Goal: Information Seeking & Learning: Learn about a topic

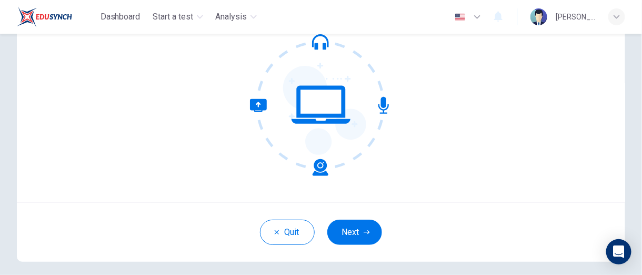
scroll to position [143, 0]
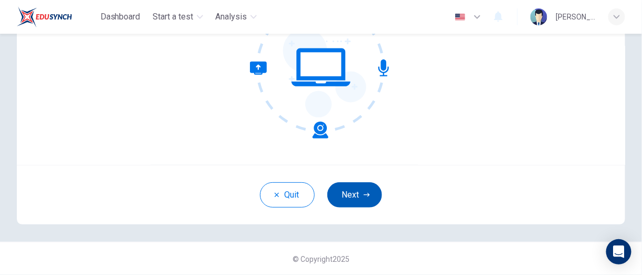
click at [369, 191] on button "Next" at bounding box center [354, 194] width 55 height 25
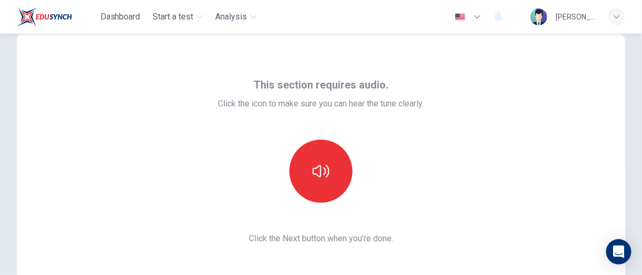
scroll to position [0, 0]
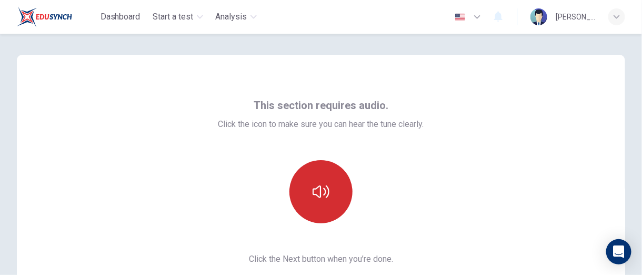
click at [328, 186] on button "button" at bounding box center [320, 191] width 63 height 63
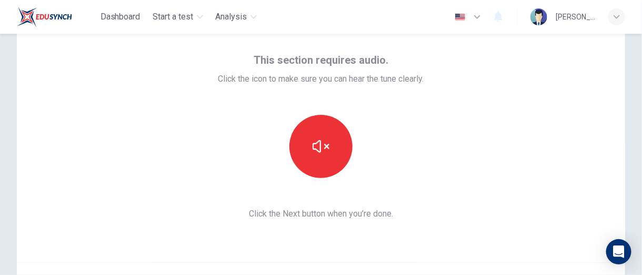
scroll to position [105, 0]
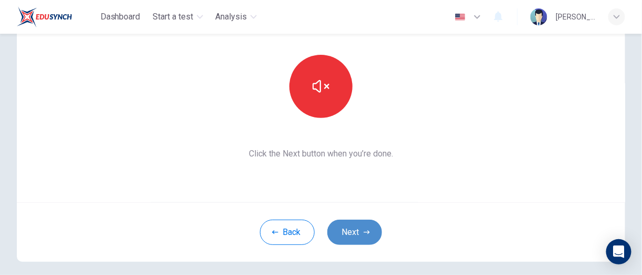
click at [355, 231] on button "Next" at bounding box center [354, 231] width 55 height 25
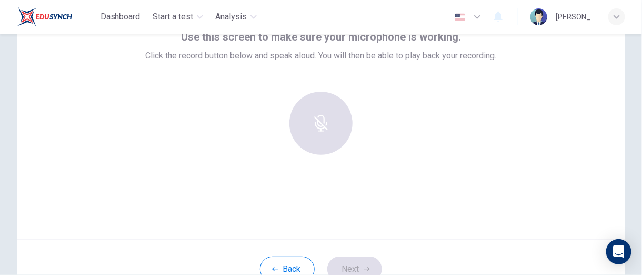
scroll to position [0, 0]
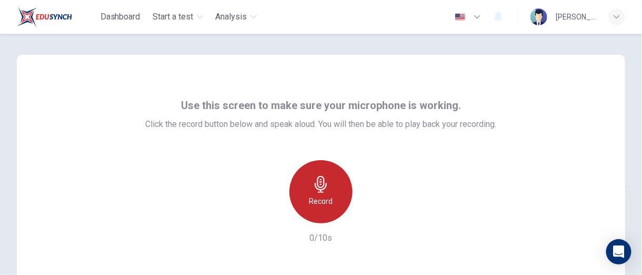
click at [316, 196] on h6 "Record" at bounding box center [321, 201] width 24 height 13
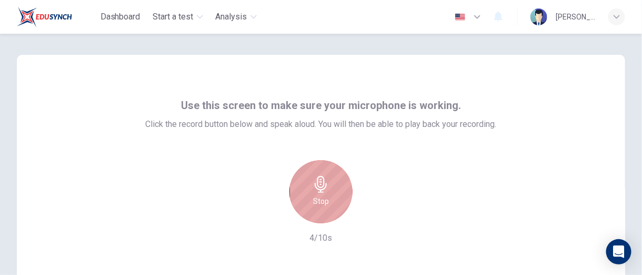
click at [333, 181] on div "Stop" at bounding box center [320, 191] width 63 height 63
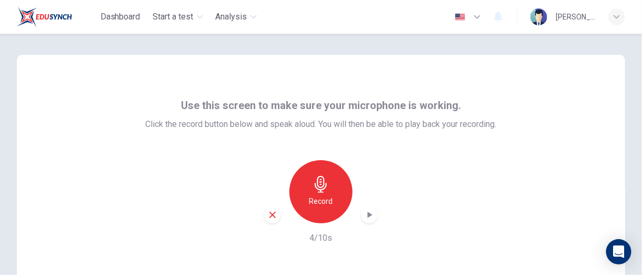
click at [372, 216] on div "button" at bounding box center [369, 214] width 17 height 17
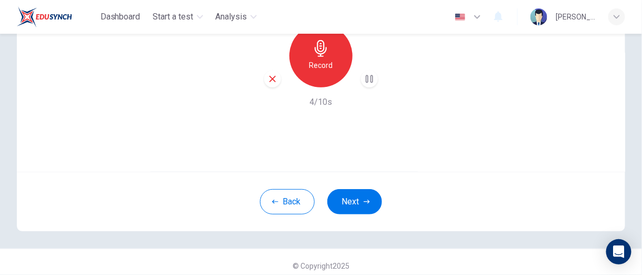
scroll to position [143, 0]
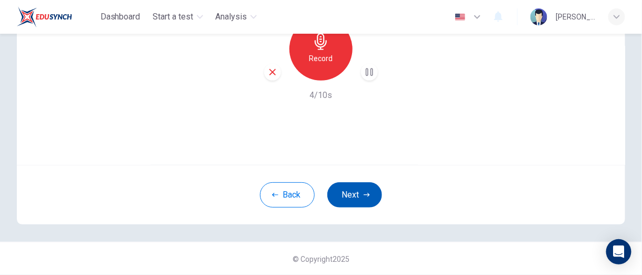
click at [372, 197] on button "Next" at bounding box center [354, 194] width 55 height 25
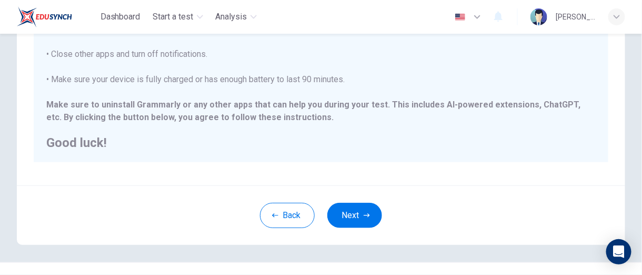
scroll to position [263, 0]
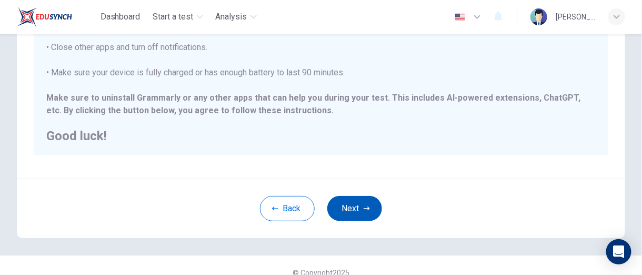
click at [365, 212] on button "Next" at bounding box center [354, 208] width 55 height 25
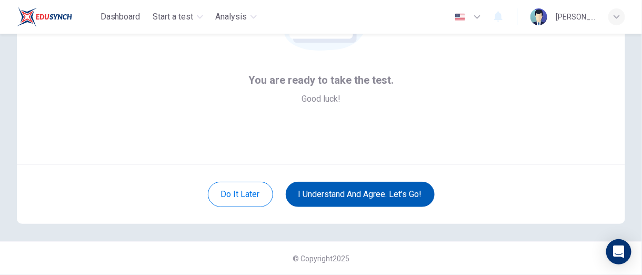
scroll to position [143, 0]
click at [384, 195] on button "I understand and agree. Let’s go!" at bounding box center [360, 194] width 149 height 25
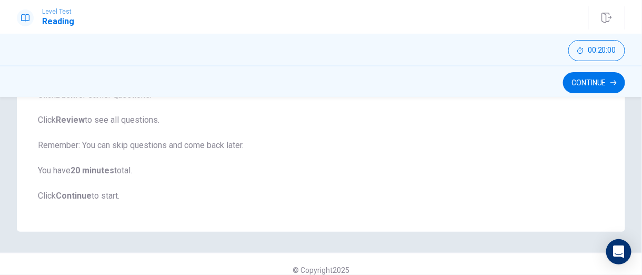
scroll to position [234, 0]
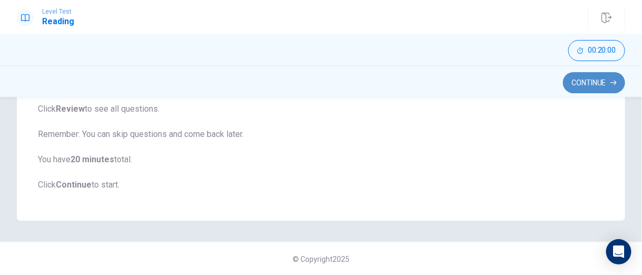
click at [574, 85] on button "Continue" at bounding box center [594, 82] width 62 height 21
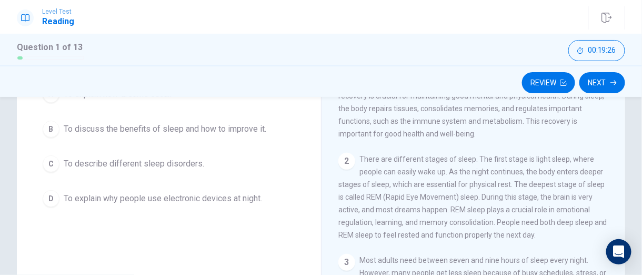
scroll to position [105, 0]
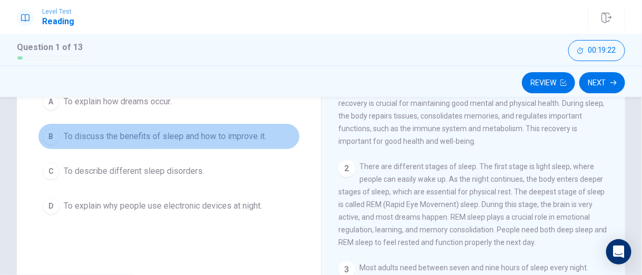
click at [198, 135] on span "To discuss the benefits of sleep and how to improve it." at bounding box center [165, 136] width 203 height 13
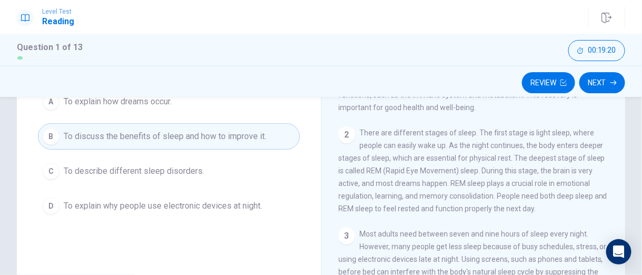
scroll to position [53, 0]
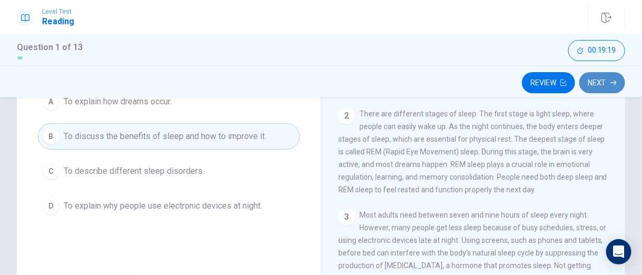
click at [608, 85] on button "Next" at bounding box center [602, 82] width 46 height 21
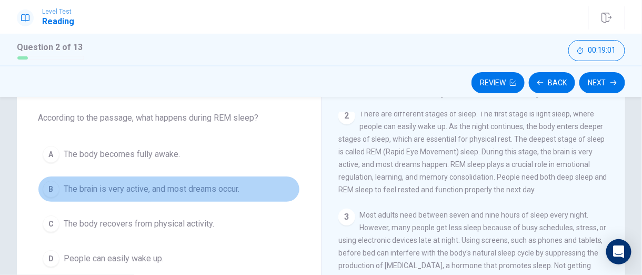
click at [218, 191] on span "The brain is very active, and most dreams occur." at bounding box center [152, 189] width 176 height 13
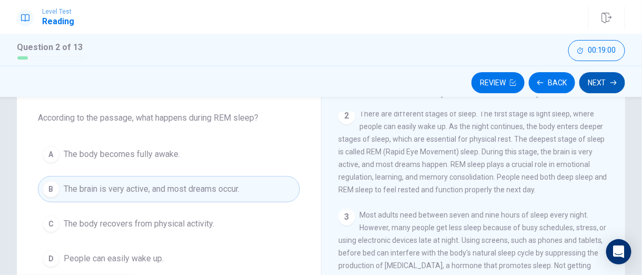
click at [608, 89] on button "Next" at bounding box center [602, 82] width 46 height 21
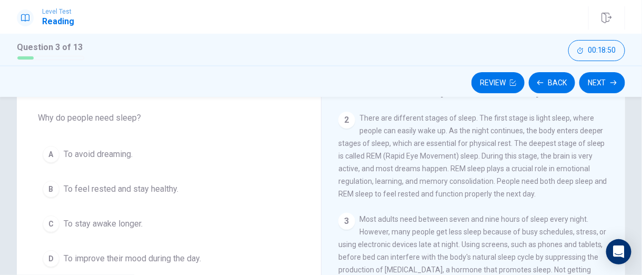
click at [98, 194] on span "To feel rested and stay healthy." at bounding box center [121, 189] width 115 height 13
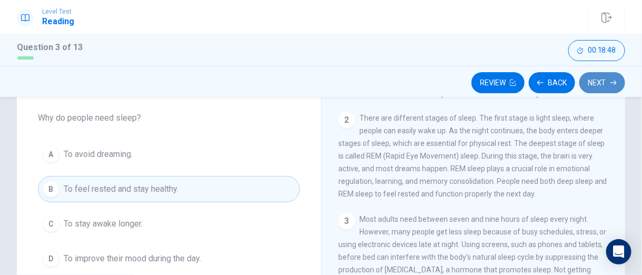
click at [609, 83] on button "Next" at bounding box center [602, 82] width 46 height 21
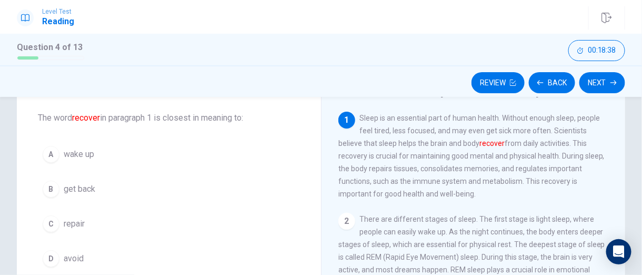
scroll to position [105, 0]
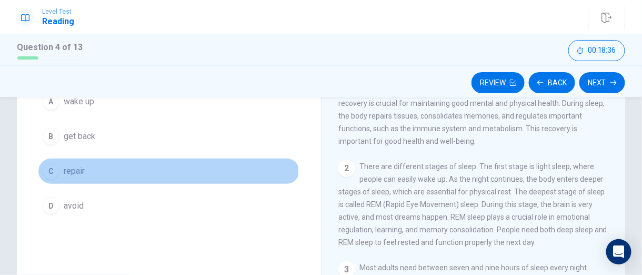
click at [79, 171] on span "repair" at bounding box center [74, 171] width 21 height 13
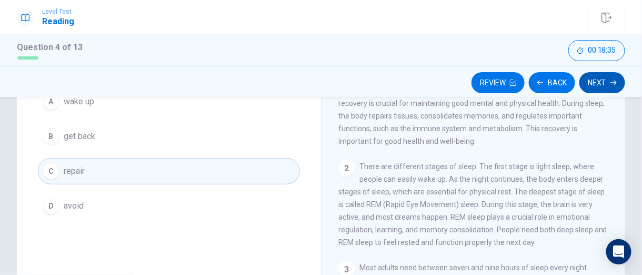
click at [612, 83] on icon "button" at bounding box center [613, 82] width 6 height 6
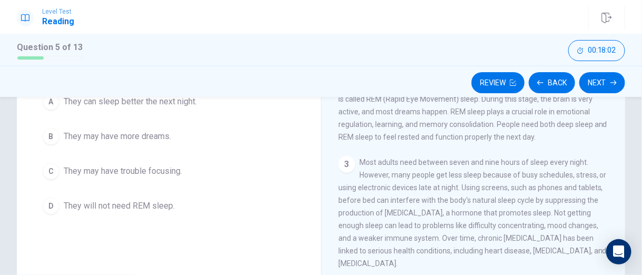
click at [155, 179] on button "C They may have trouble focusing." at bounding box center [169, 171] width 262 height 26
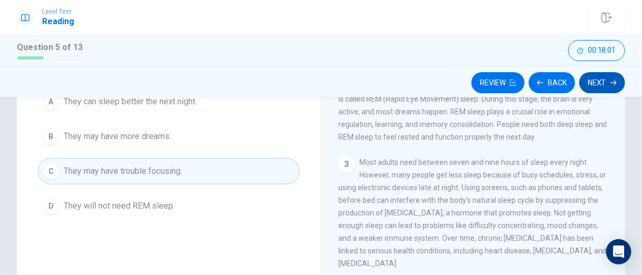
click at [607, 79] on button "Next" at bounding box center [602, 82] width 46 height 21
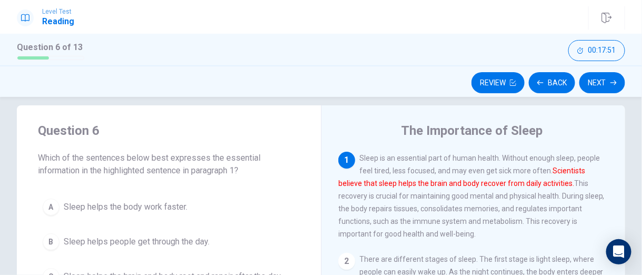
scroll to position [65, 0]
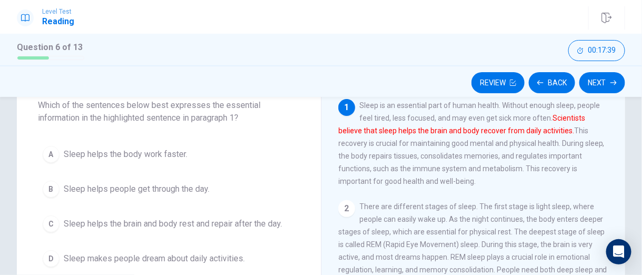
click at [190, 188] on span "Sleep helps people get through the day." at bounding box center [137, 189] width 146 height 13
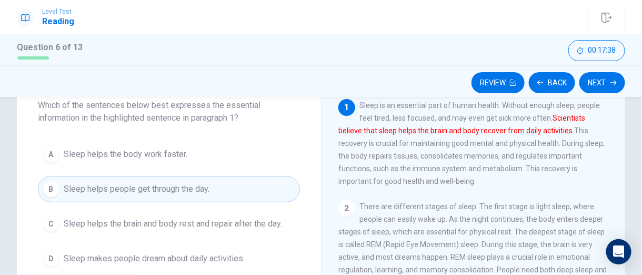
click at [593, 81] on button "Next" at bounding box center [602, 82] width 46 height 21
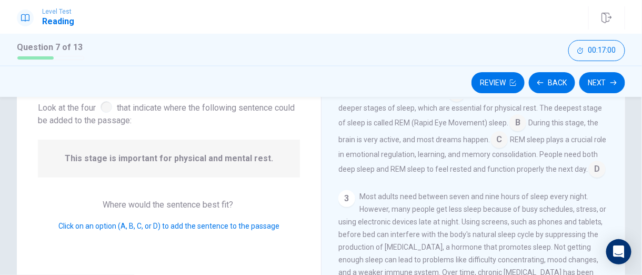
scroll to position [127, 0]
click at [589, 179] on input at bounding box center [597, 170] width 17 height 17
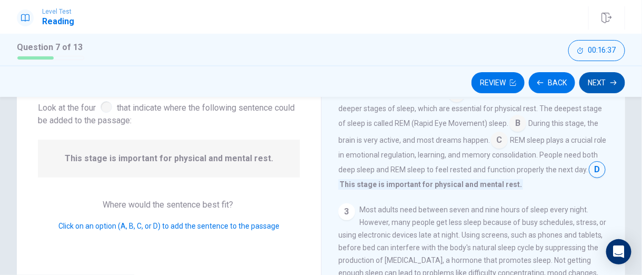
click at [599, 85] on button "Next" at bounding box center [602, 82] width 46 height 21
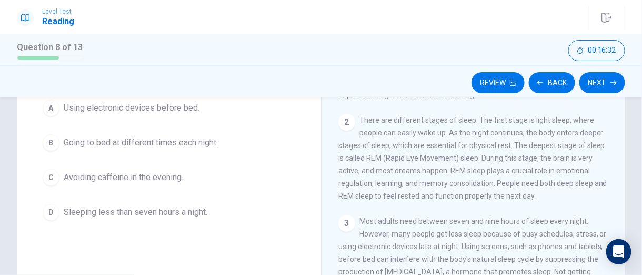
scroll to position [118, 0]
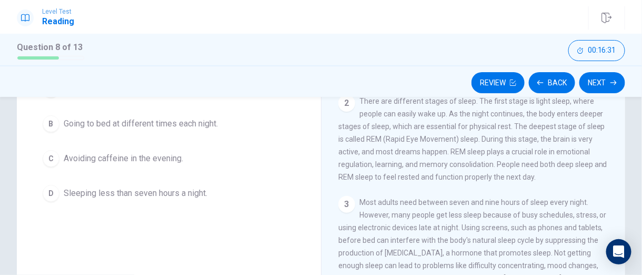
click at [158, 156] on span "Avoiding caffeine in the evening." at bounding box center [123, 158] width 119 height 13
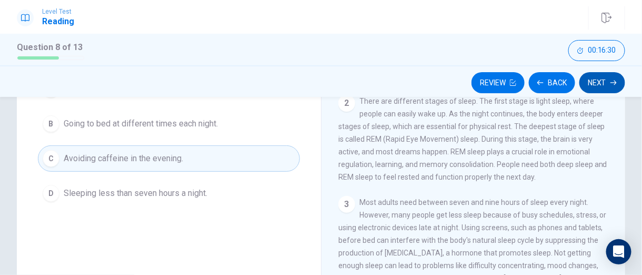
click at [608, 81] on button "Next" at bounding box center [602, 82] width 46 height 21
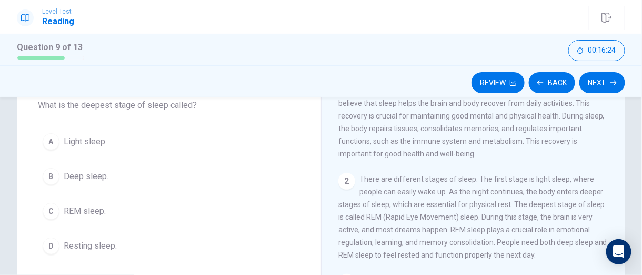
scroll to position [53, 0]
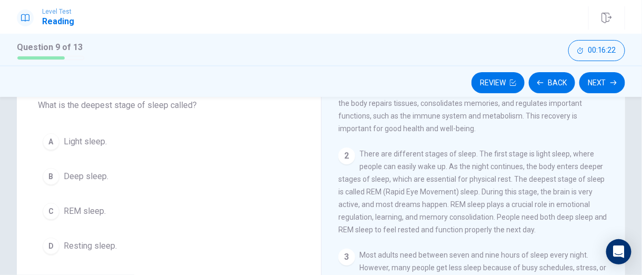
click at [94, 212] on span "REM sleep." at bounding box center [85, 211] width 42 height 13
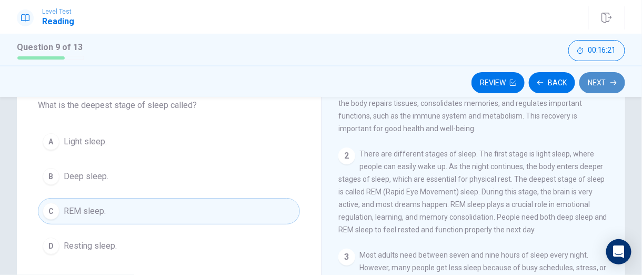
click at [593, 82] on button "Next" at bounding box center [602, 82] width 46 height 21
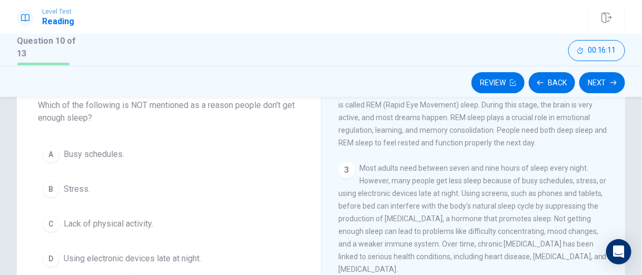
scroll to position [154, 0]
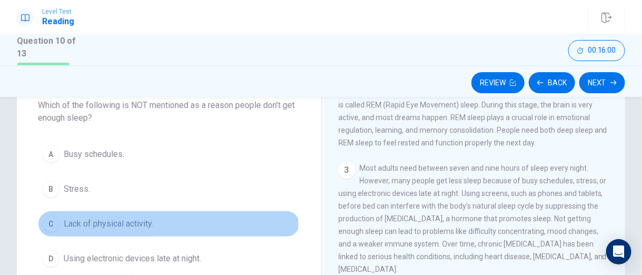
click at [115, 220] on span "Lack of physical activity." at bounding box center [108, 223] width 89 height 13
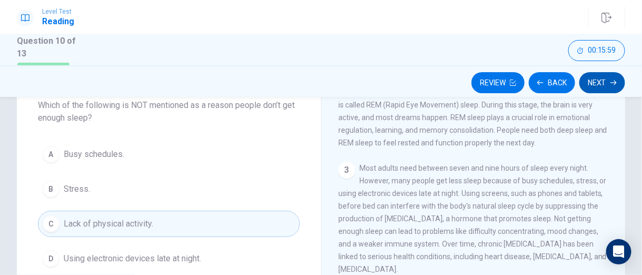
click at [620, 78] on button "Next" at bounding box center [602, 82] width 46 height 21
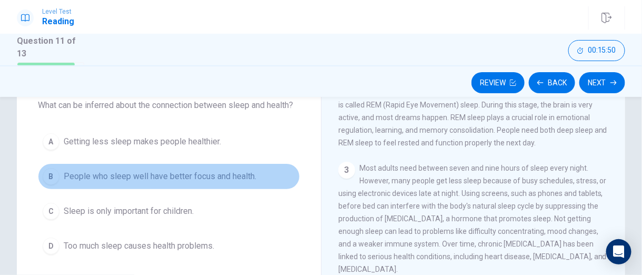
click at [237, 177] on button "B People who sleep well have better focus and health." at bounding box center [169, 176] width 262 height 26
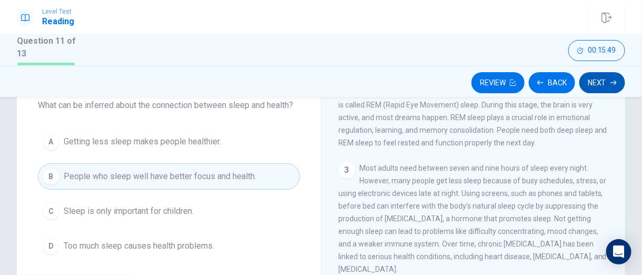
click at [587, 80] on button "Next" at bounding box center [602, 82] width 46 height 21
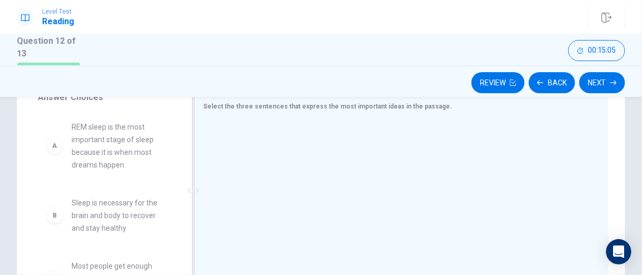
scroll to position [210, 0]
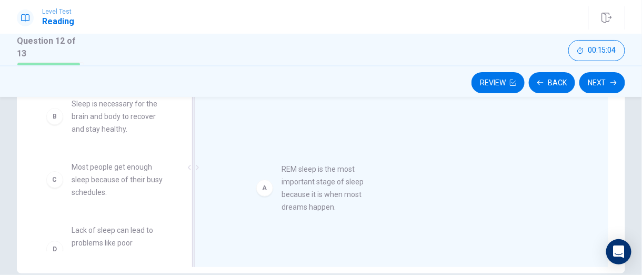
drag, startPoint x: 111, startPoint y: 131, endPoint x: 327, endPoint y: 201, distance: 226.9
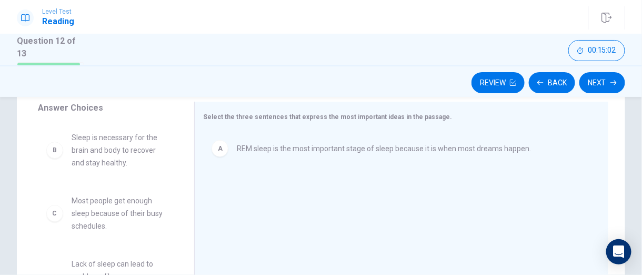
scroll to position [158, 0]
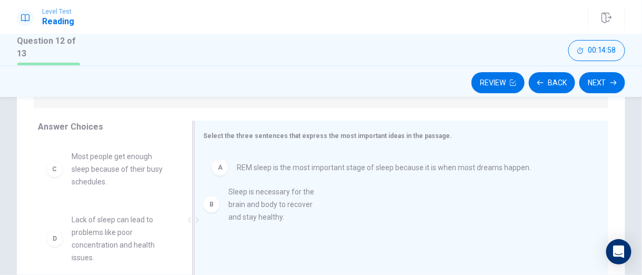
drag, startPoint x: 114, startPoint y: 168, endPoint x: 275, endPoint y: 210, distance: 166.3
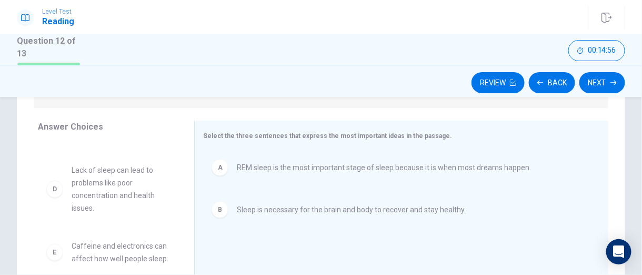
scroll to position [53, 0]
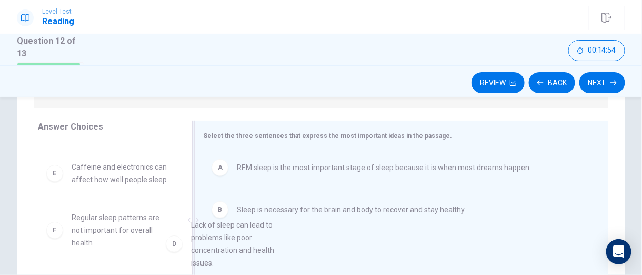
drag, startPoint x: 107, startPoint y: 181, endPoint x: 228, endPoint y: 244, distance: 136.2
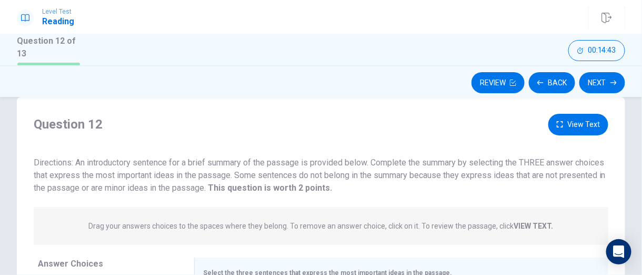
scroll to position [0, 0]
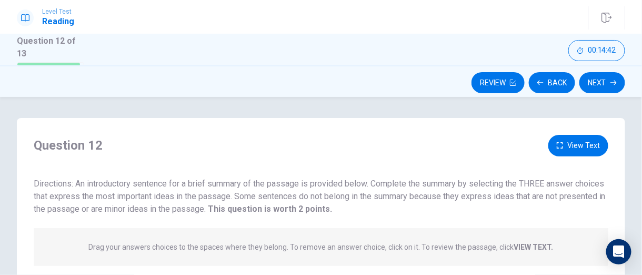
click at [572, 150] on button "View Text" at bounding box center [578, 146] width 60 height 22
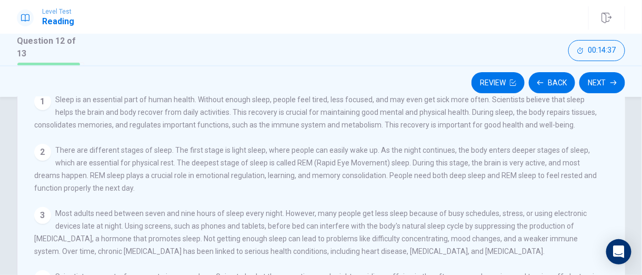
scroll to position [53, 0]
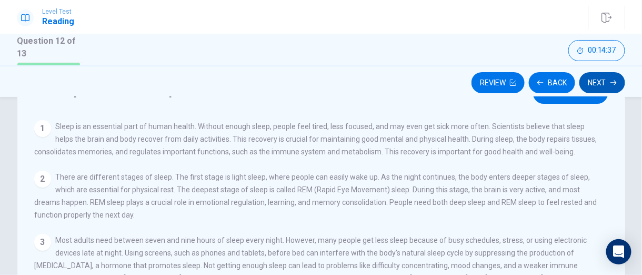
click at [598, 84] on button "Next" at bounding box center [602, 82] width 46 height 21
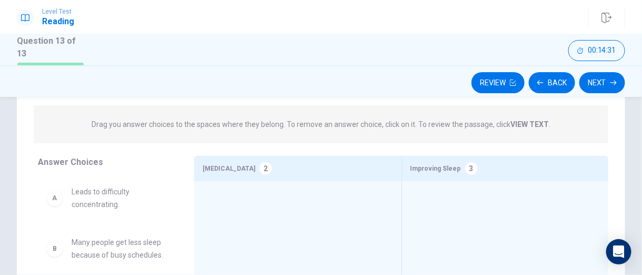
scroll to position [158, 0]
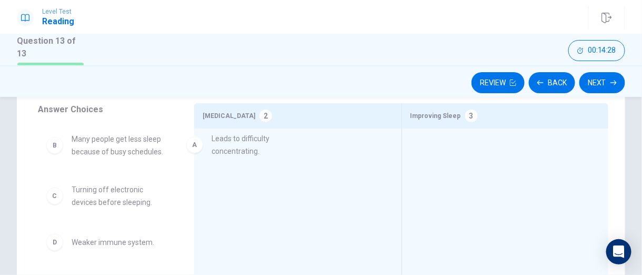
drag, startPoint x: 102, startPoint y: 146, endPoint x: 250, endPoint y: 148, distance: 147.8
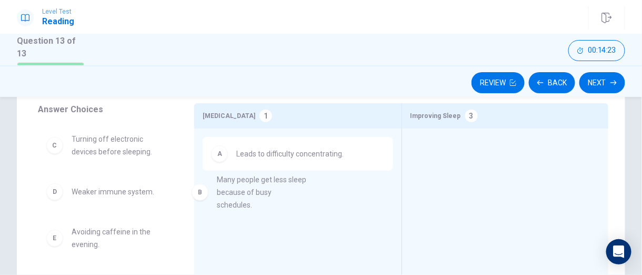
drag, startPoint x: 143, startPoint y: 148, endPoint x: 289, endPoint y: 191, distance: 152.6
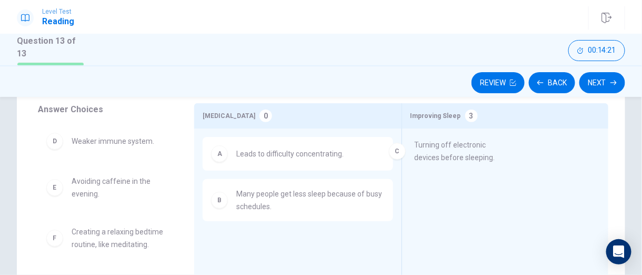
drag, startPoint x: 130, startPoint y: 152, endPoint x: 482, endPoint y: 159, distance: 352.0
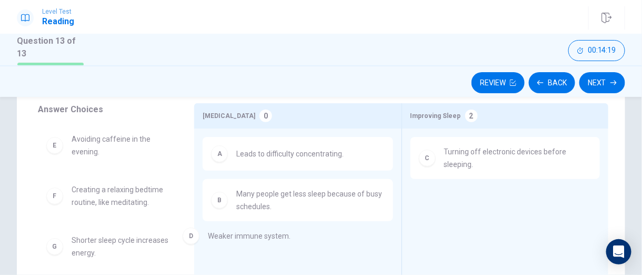
drag, startPoint x: 106, startPoint y: 145, endPoint x: 246, endPoint y: 245, distance: 171.7
drag, startPoint x: 111, startPoint y: 143, endPoint x: 278, endPoint y: 236, distance: 191.2
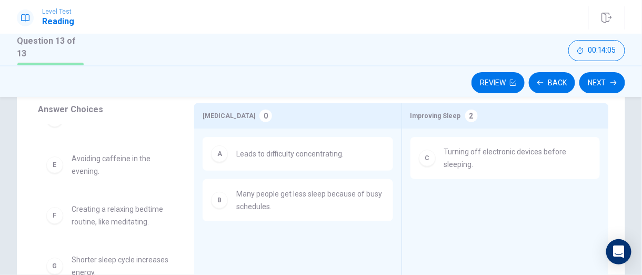
scroll to position [210, 0]
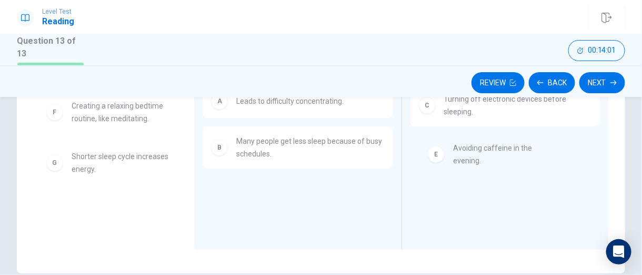
drag, startPoint x: 110, startPoint y: 120, endPoint x: 495, endPoint y: 164, distance: 387.5
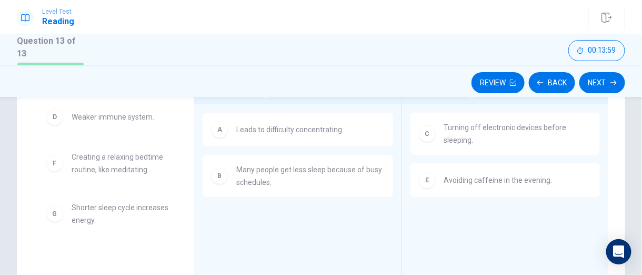
scroll to position [158, 0]
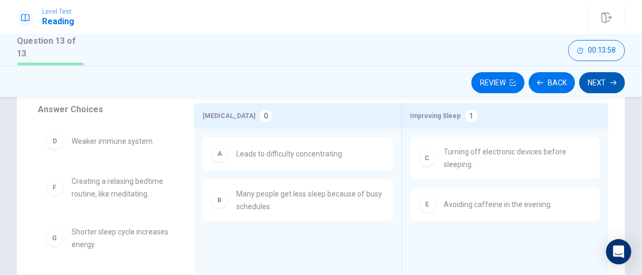
click at [605, 84] on button "Next" at bounding box center [602, 82] width 46 height 21
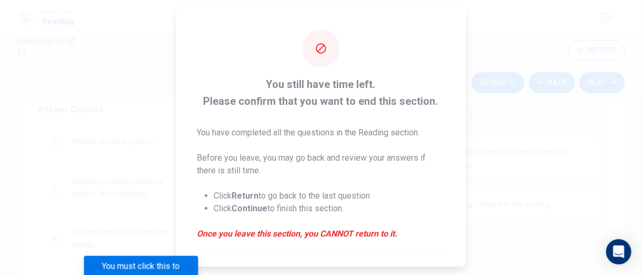
click at [518, 188] on div at bounding box center [321, 137] width 642 height 275
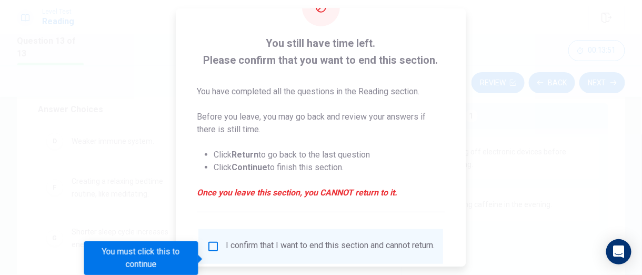
scroll to position [117, 0]
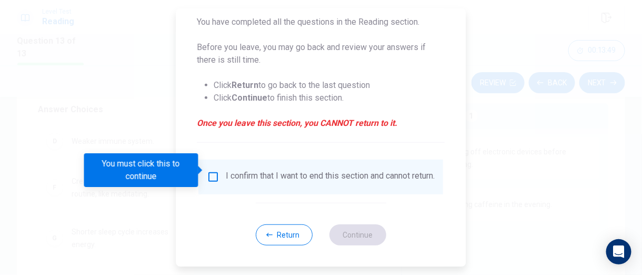
click at [213, 173] on input "You must click this to continue" at bounding box center [213, 176] width 13 height 13
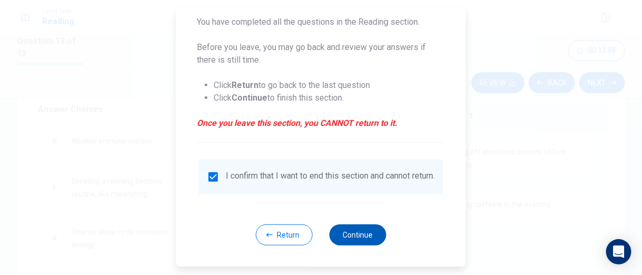
click at [356, 242] on button "Continue" at bounding box center [357, 234] width 57 height 21
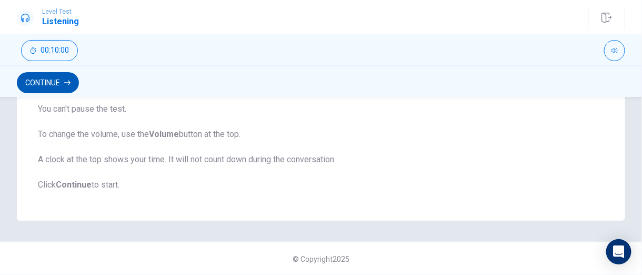
click at [59, 85] on button "Continue" at bounding box center [48, 82] width 62 height 21
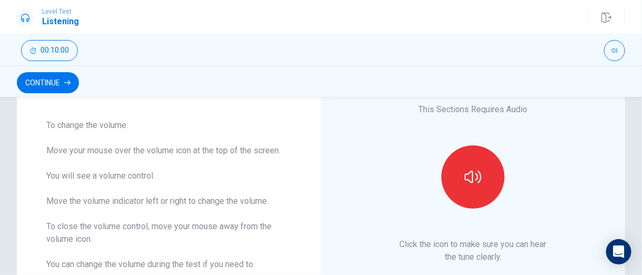
scroll to position [76, 0]
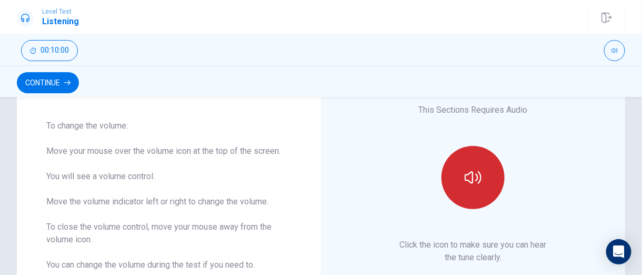
click at [444, 192] on button "button" at bounding box center [472, 177] width 63 height 63
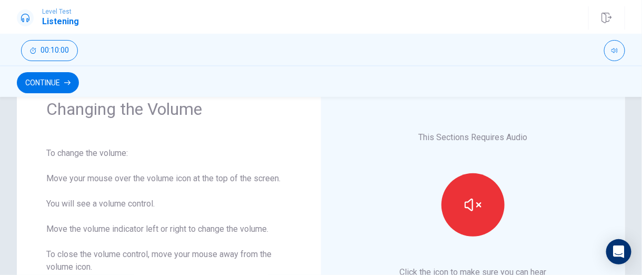
scroll to position [0, 0]
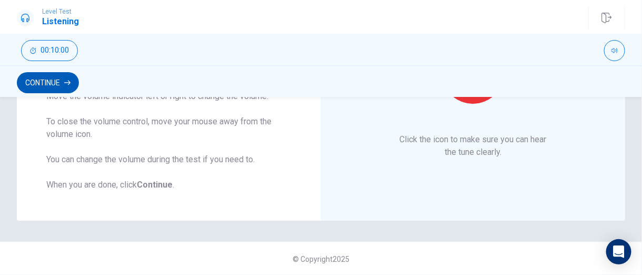
click at [78, 86] on button "Continue" at bounding box center [48, 82] width 62 height 21
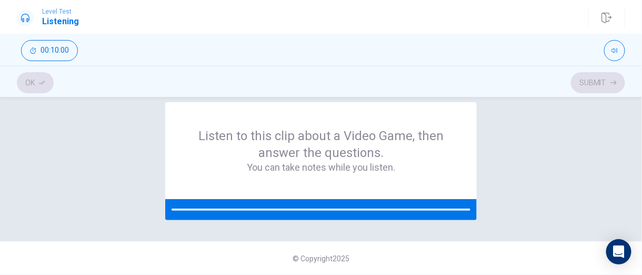
scroll to position [15, 0]
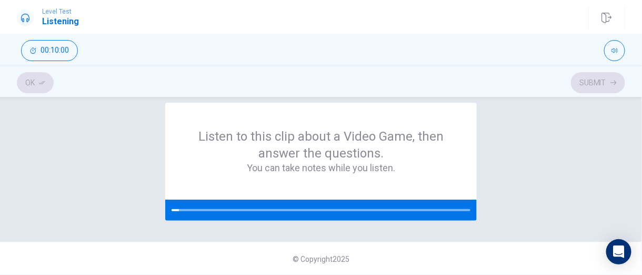
click at [144, 156] on div "Listen to this clip about a Video Game, then answer the questions. You can take…" at bounding box center [321, 162] width 608 height 118
